Goal: Transaction & Acquisition: Purchase product/service

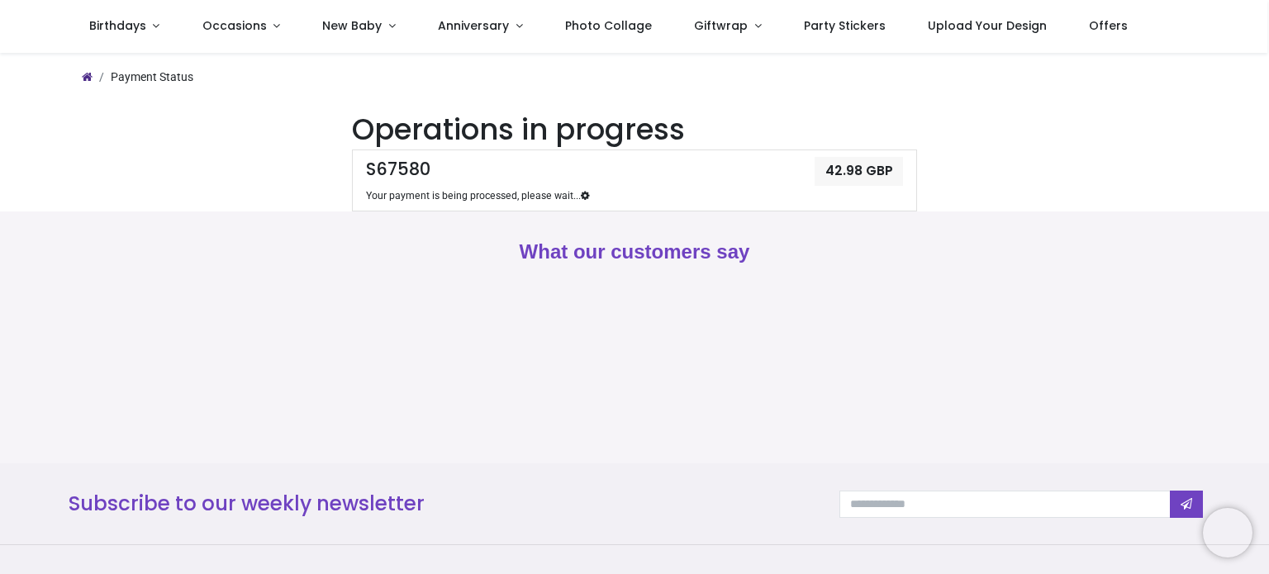
scroll to position [97, 0]
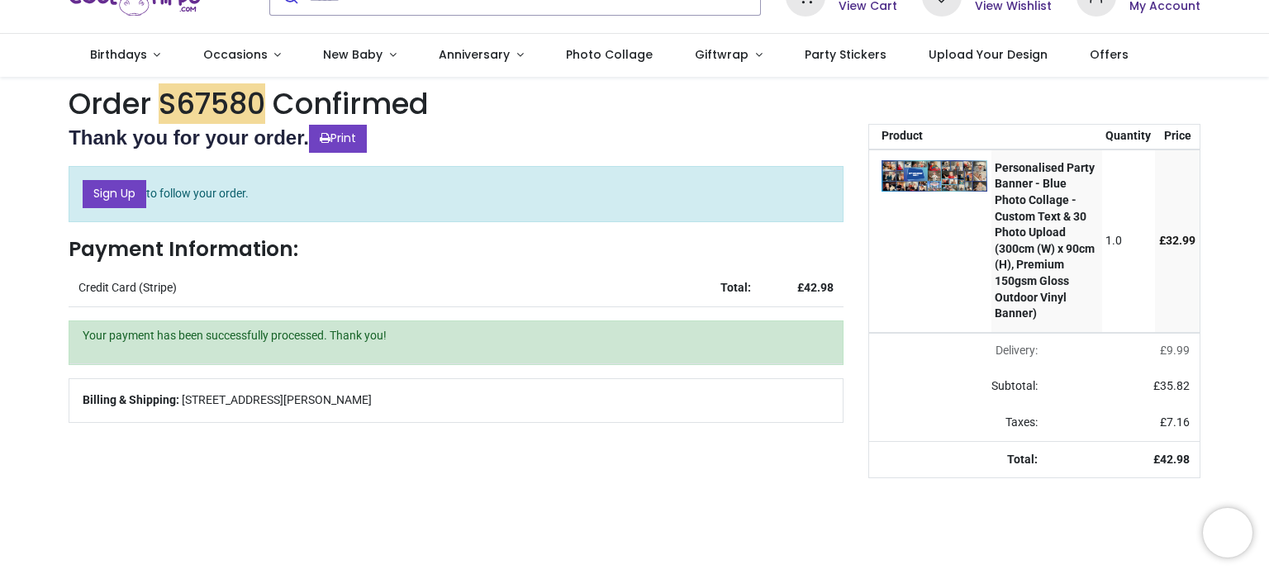
scroll to position [74, 0]
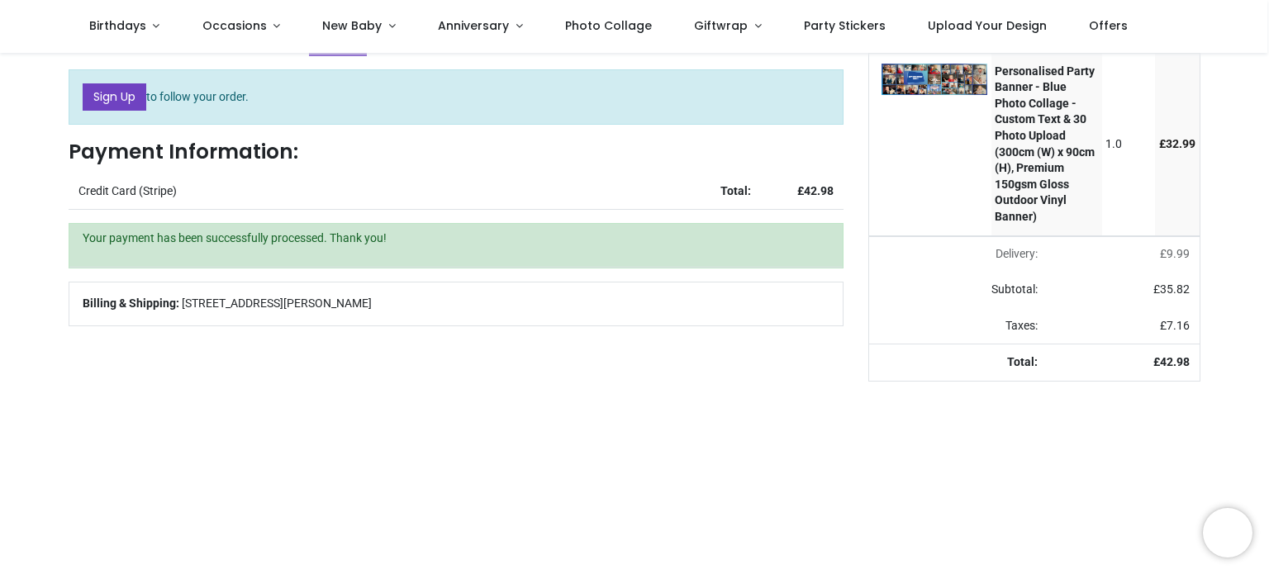
click at [935, 408] on div "Your order: £ 42.98 Product Quantity Price Personalised Party Banner - Blue Pho…" at bounding box center [1034, 549] width 357 height 1047
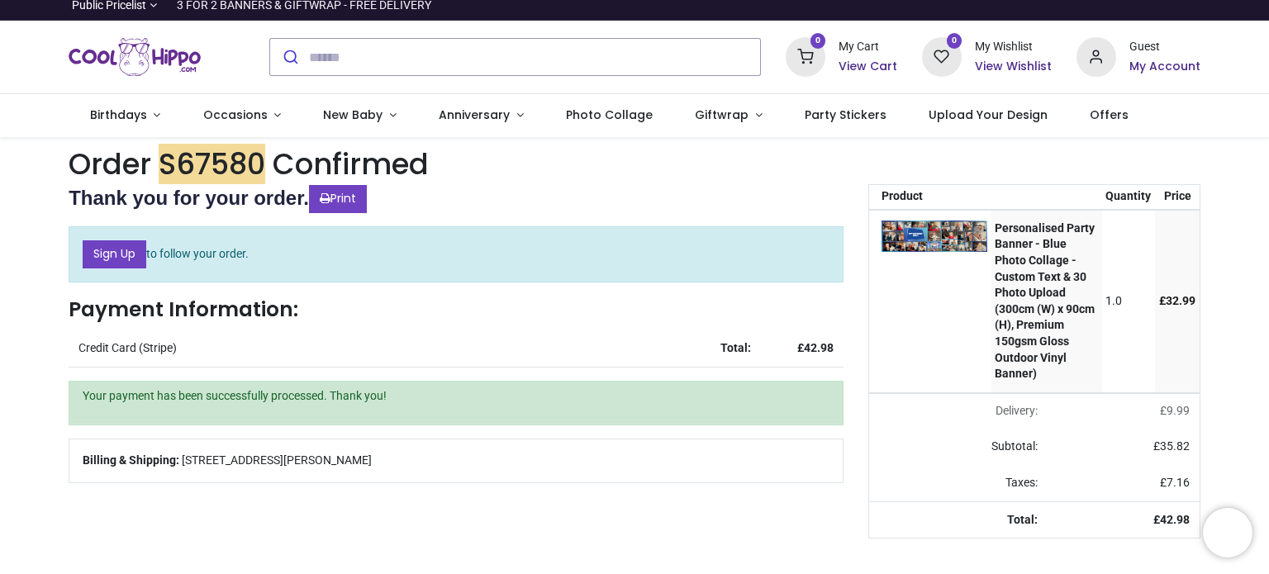
scroll to position [0, 0]
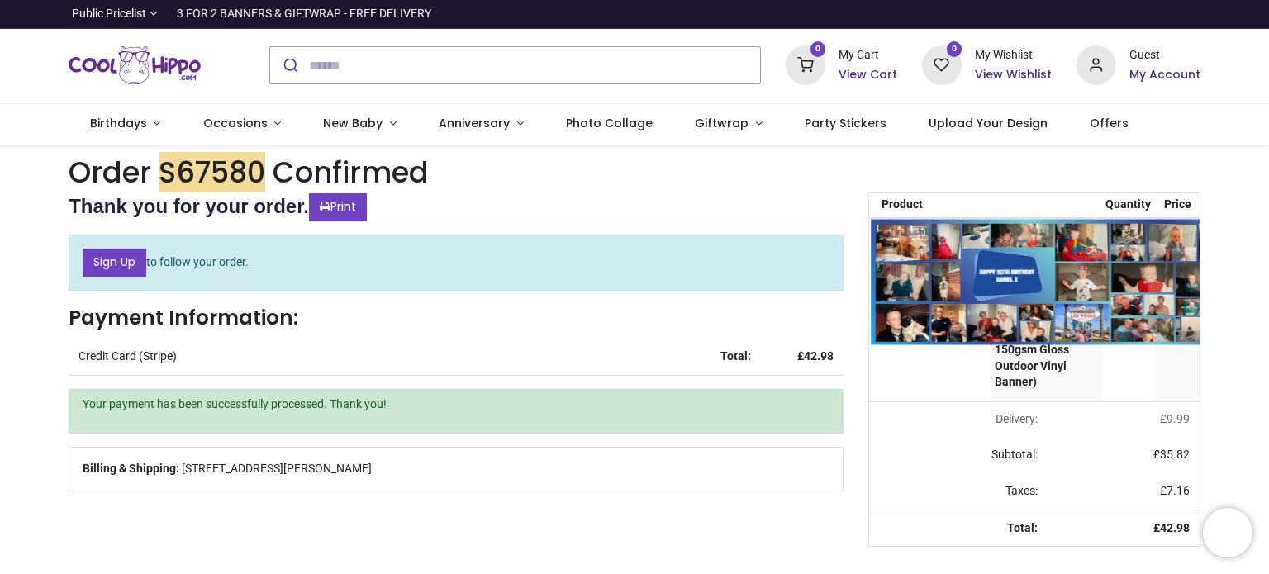
click at [923, 259] on img at bounding box center [1082, 282] width 423 height 126
click at [1021, 287] on img at bounding box center [1082, 282] width 423 height 126
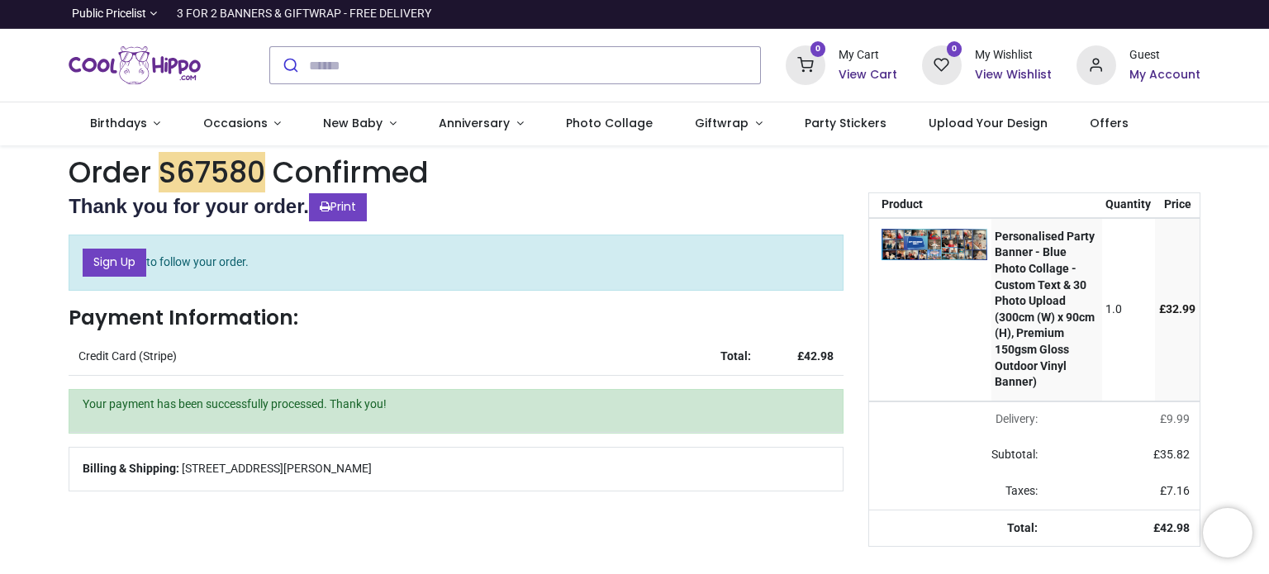
click at [872, 81] on h6 "View Cart" at bounding box center [867, 75] width 59 height 17
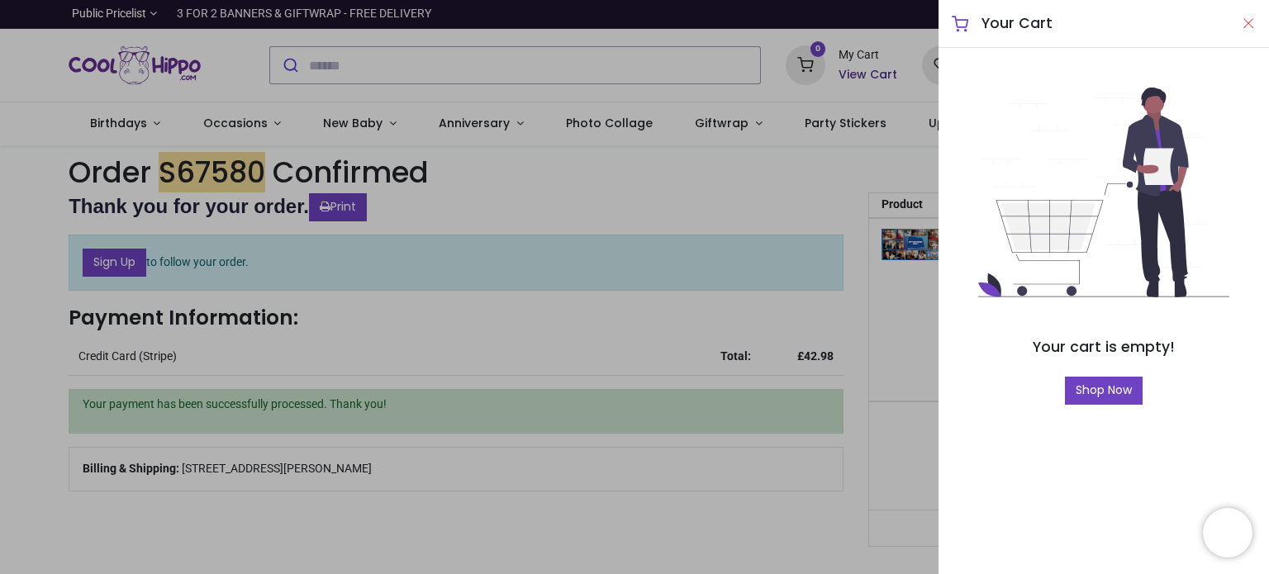
click at [1250, 21] on button "Close" at bounding box center [1248, 23] width 15 height 21
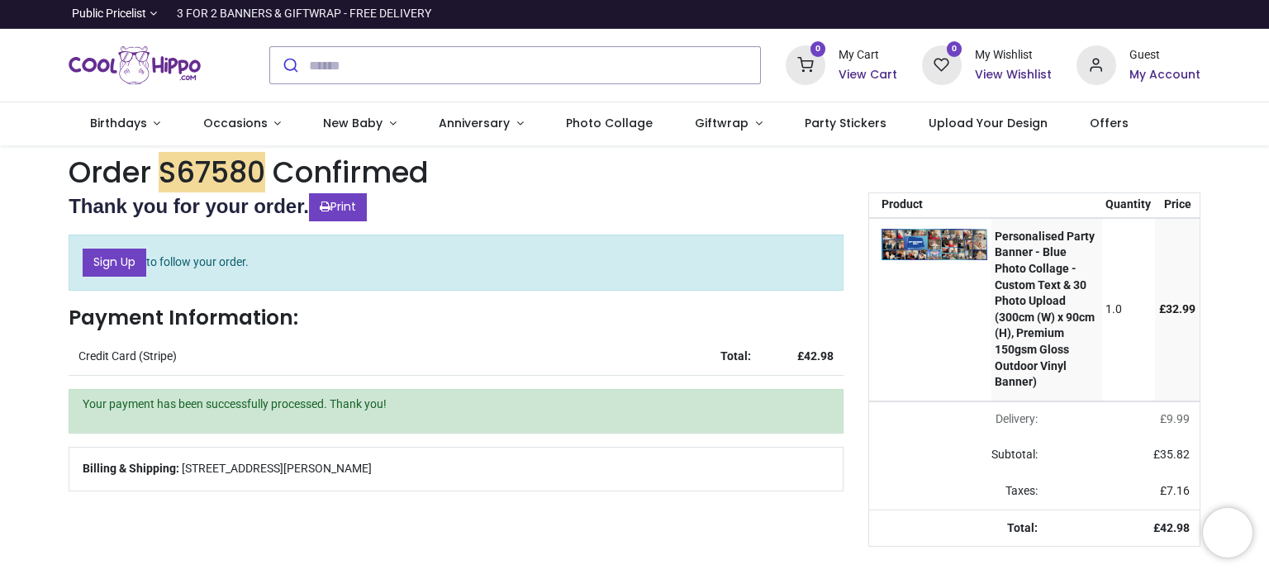
click at [1171, 78] on h6 "My Account" at bounding box center [1164, 75] width 71 height 17
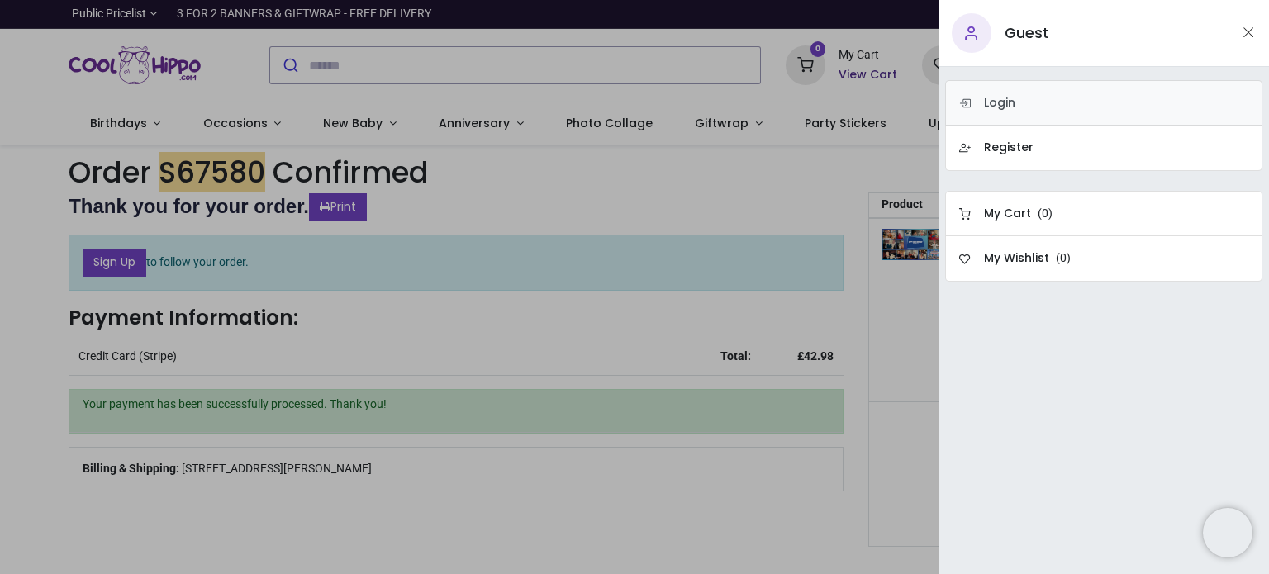
click at [1004, 98] on h6 "Login" at bounding box center [999, 103] width 31 height 17
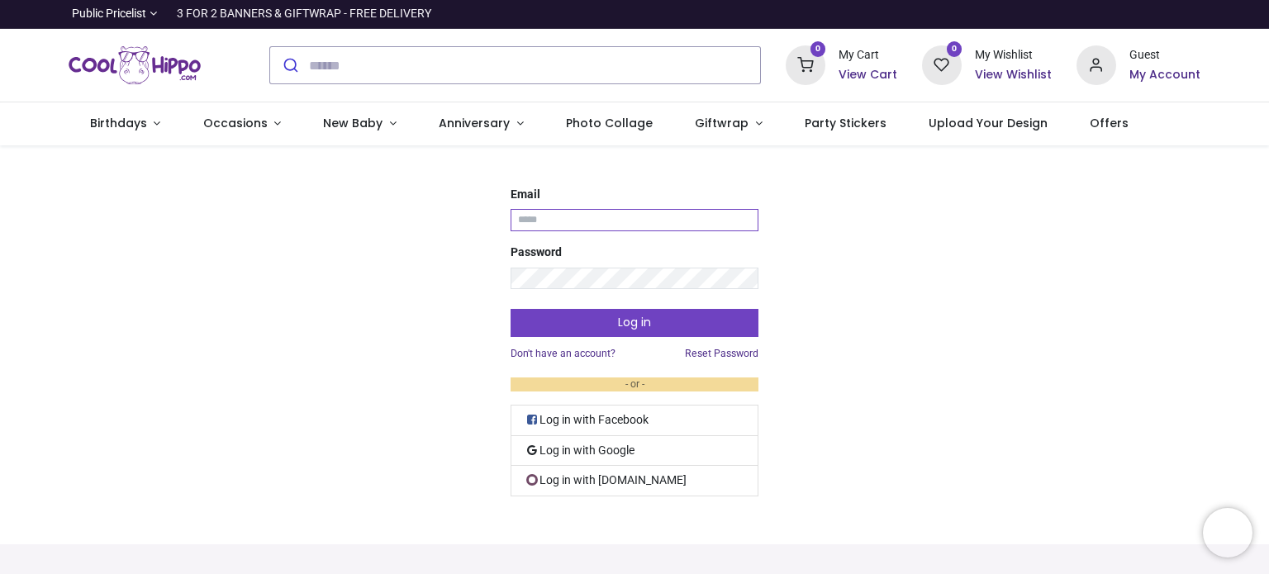
click at [572, 219] on input "Email" at bounding box center [635, 220] width 248 height 22
type input "**********"
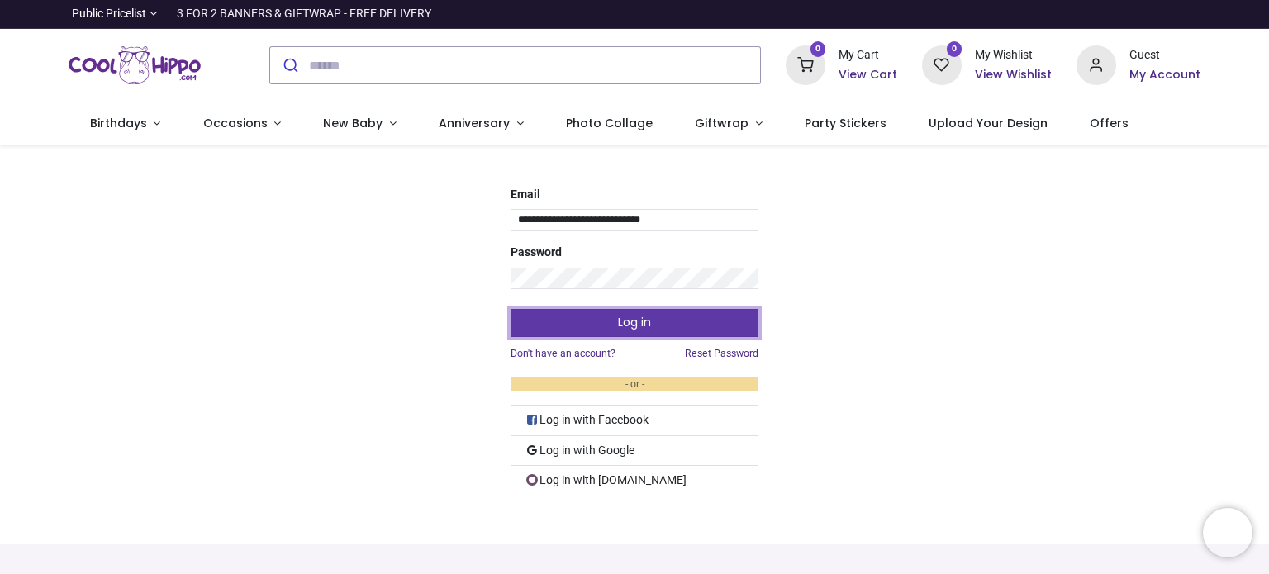
click at [568, 327] on button "Log in" at bounding box center [635, 323] width 248 height 28
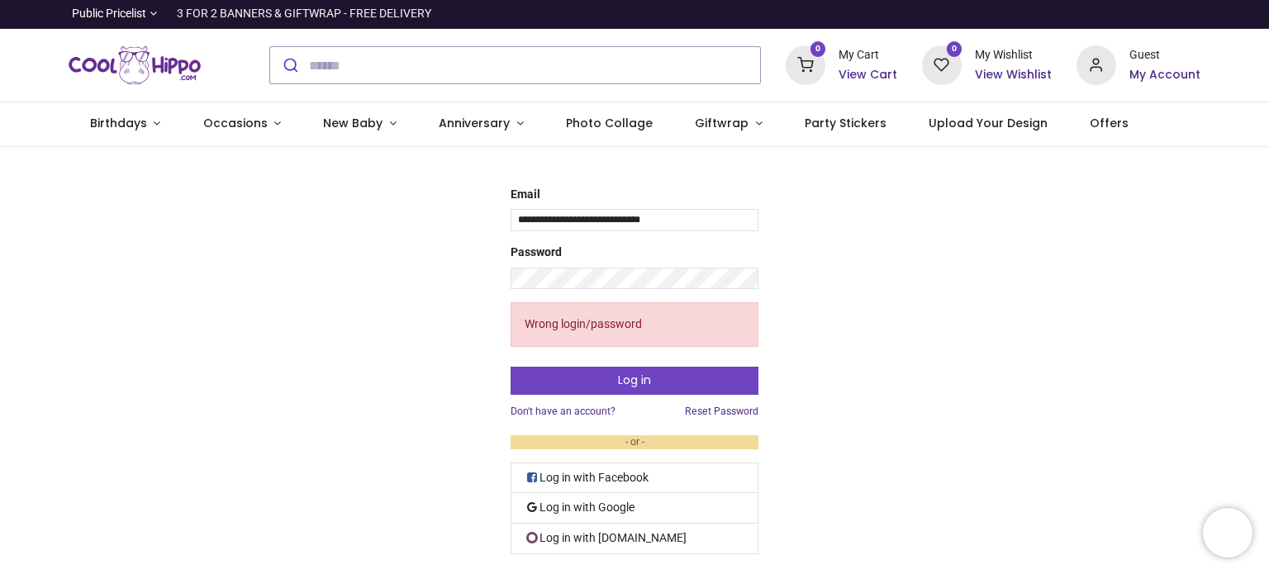
click at [1142, 55] on div "Guest" at bounding box center [1164, 55] width 71 height 17
drag, startPoint x: 1142, startPoint y: 55, endPoint x: 1092, endPoint y: 71, distance: 52.8
click at [1092, 71] on div "Guest My Account" at bounding box center [1138, 65] width 124 height 40
click at [1092, 71] on icon at bounding box center [1096, 65] width 40 height 40
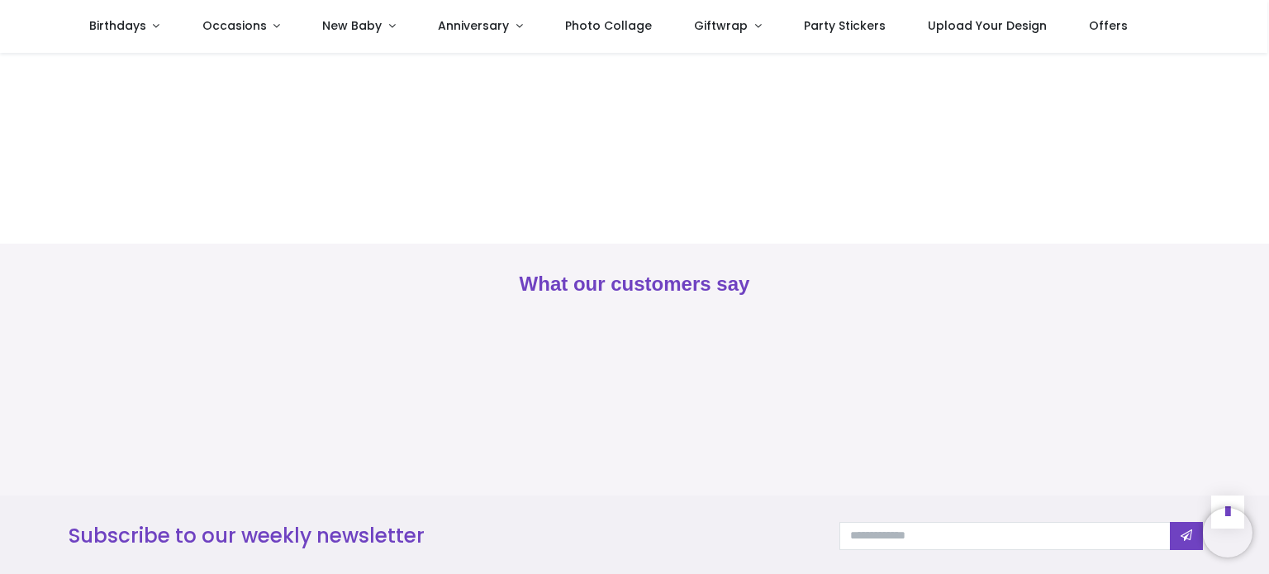
scroll to position [911, 0]
